Goal: Transaction & Acquisition: Subscribe to service/newsletter

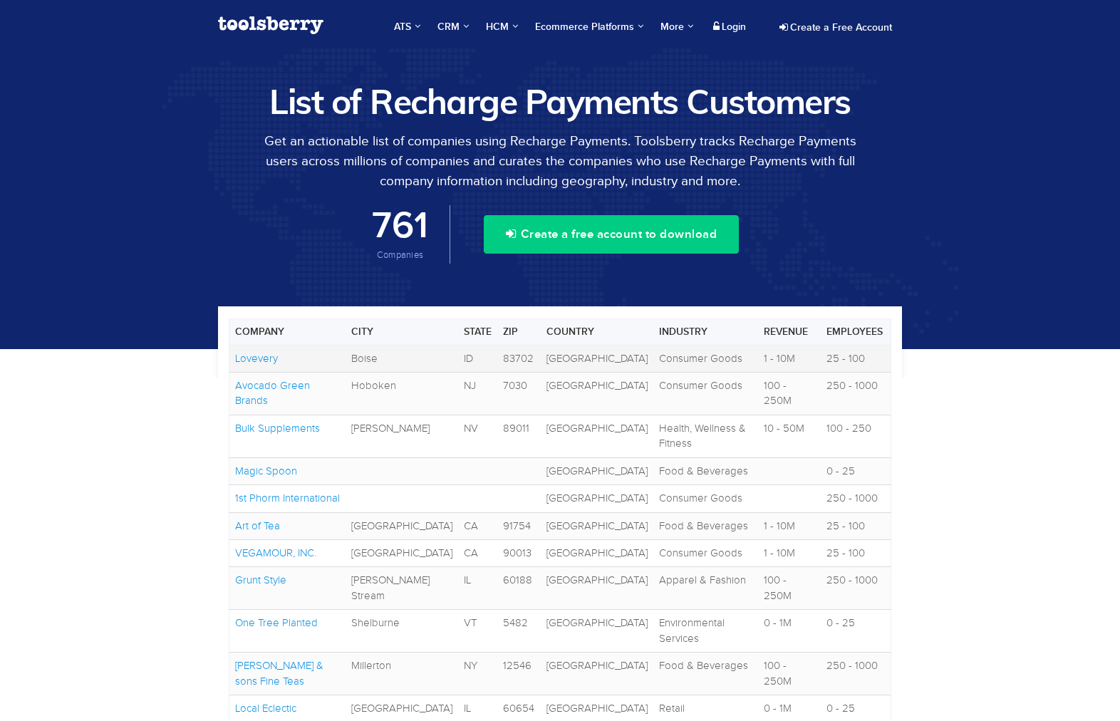
click at [259, 360] on link "Lovevery" at bounding box center [256, 358] width 43 height 11
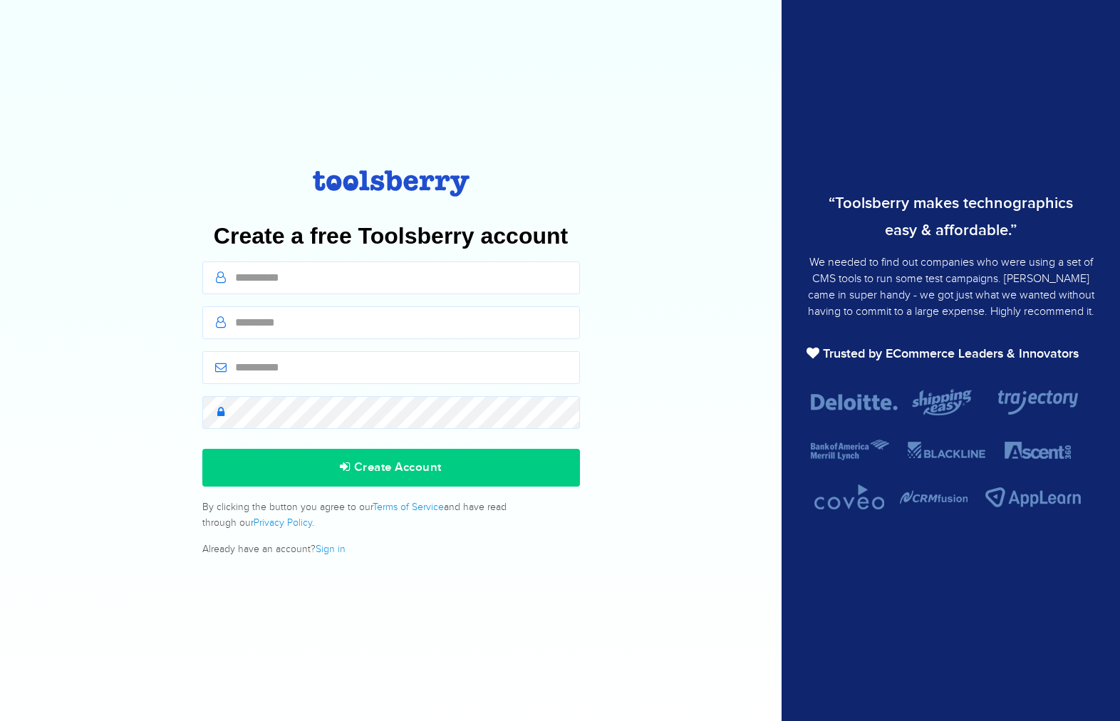
click at [291, 383] on input "email" at bounding box center [391, 367] width 378 height 33
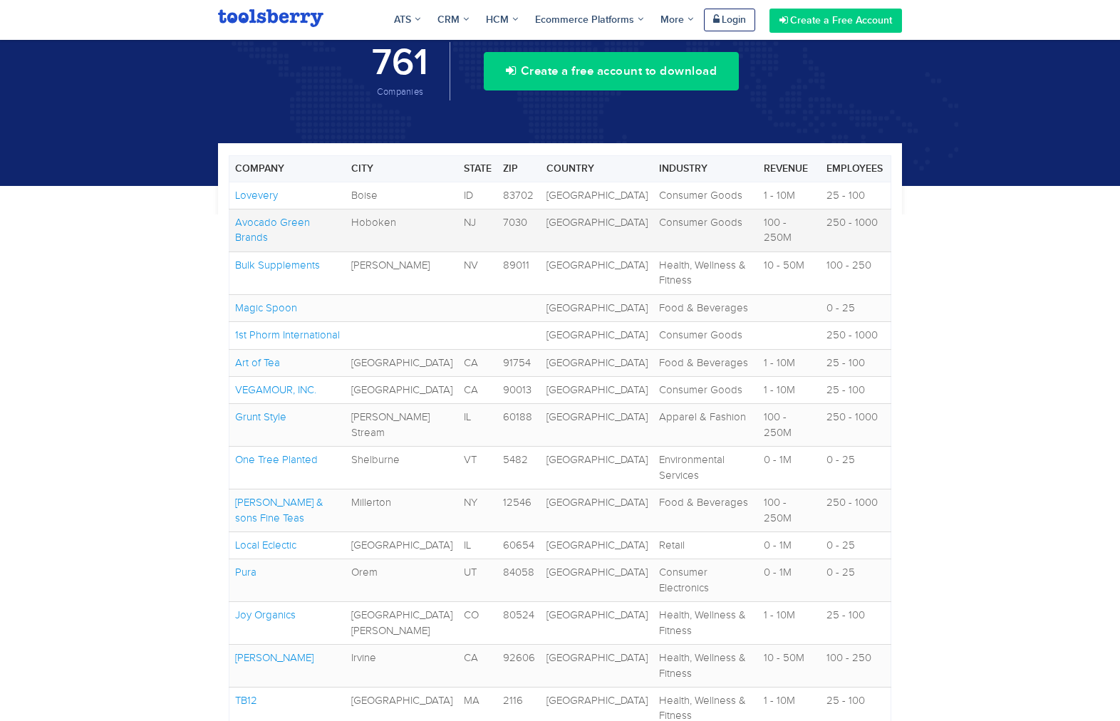
scroll to position [113, 0]
